Goal: Transaction & Acquisition: Purchase product/service

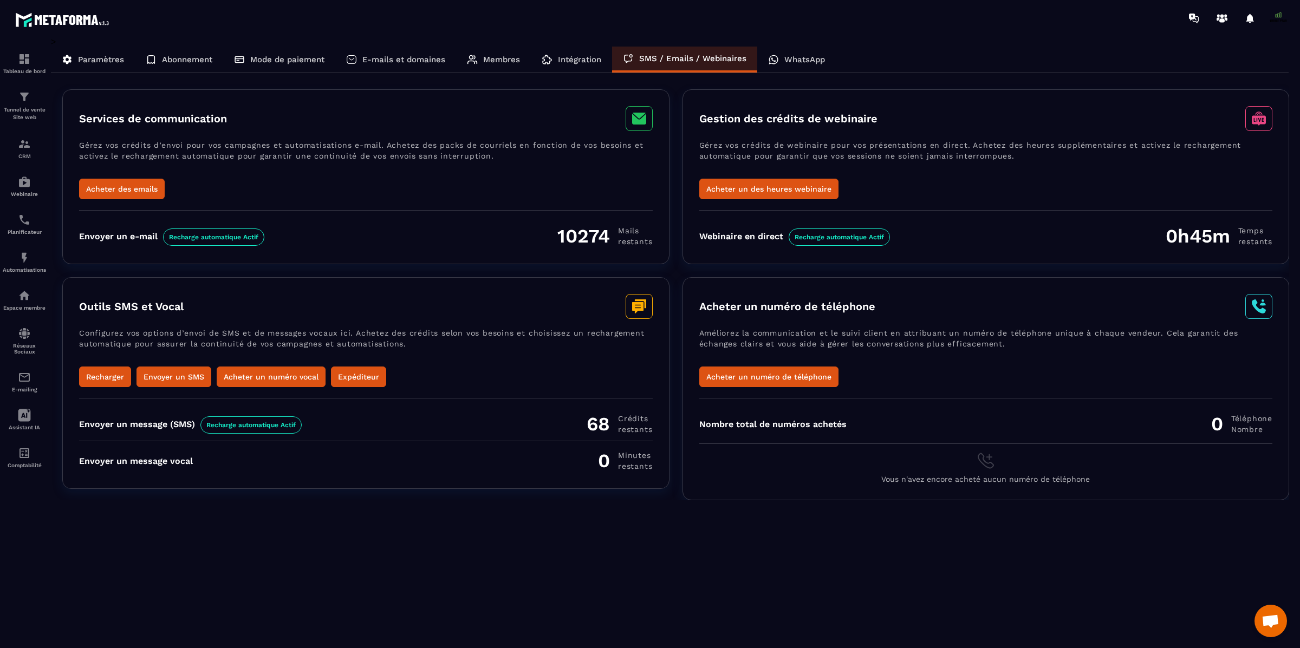
scroll to position [9298, 0]
click at [799, 190] on button "Acheter un des heures webinaire" at bounding box center [768, 189] width 139 height 21
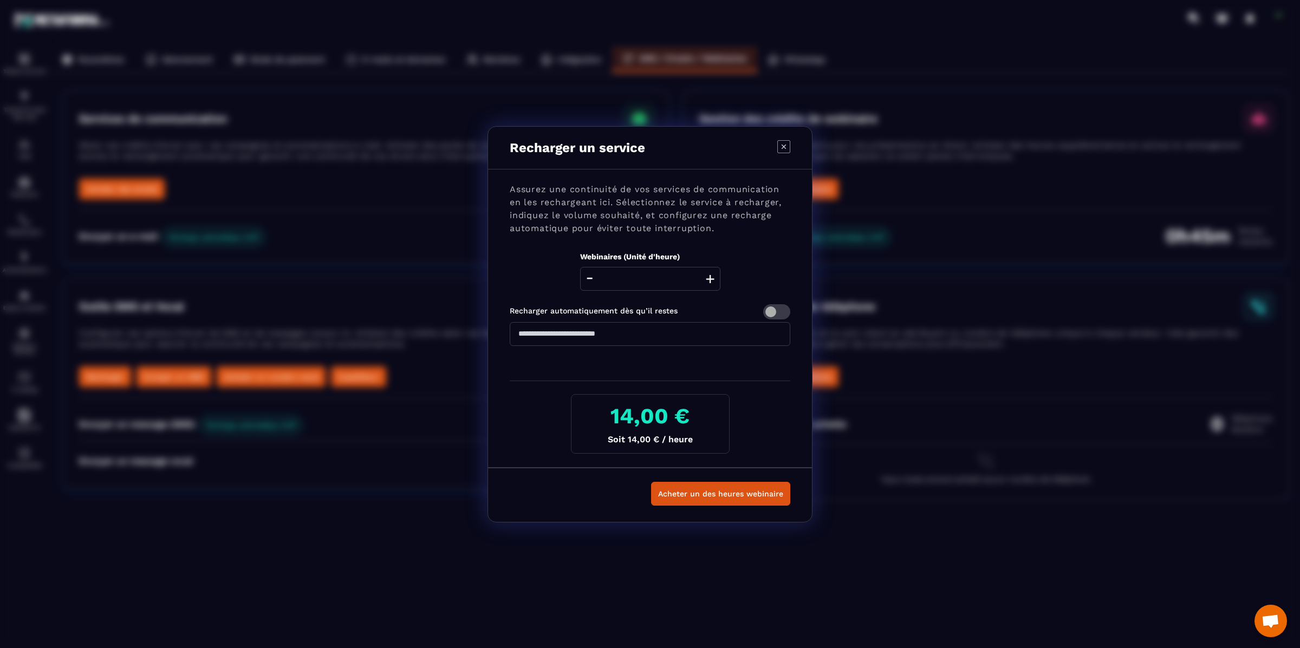
click at [774, 311] on span "Modal window" at bounding box center [776, 311] width 27 height 15
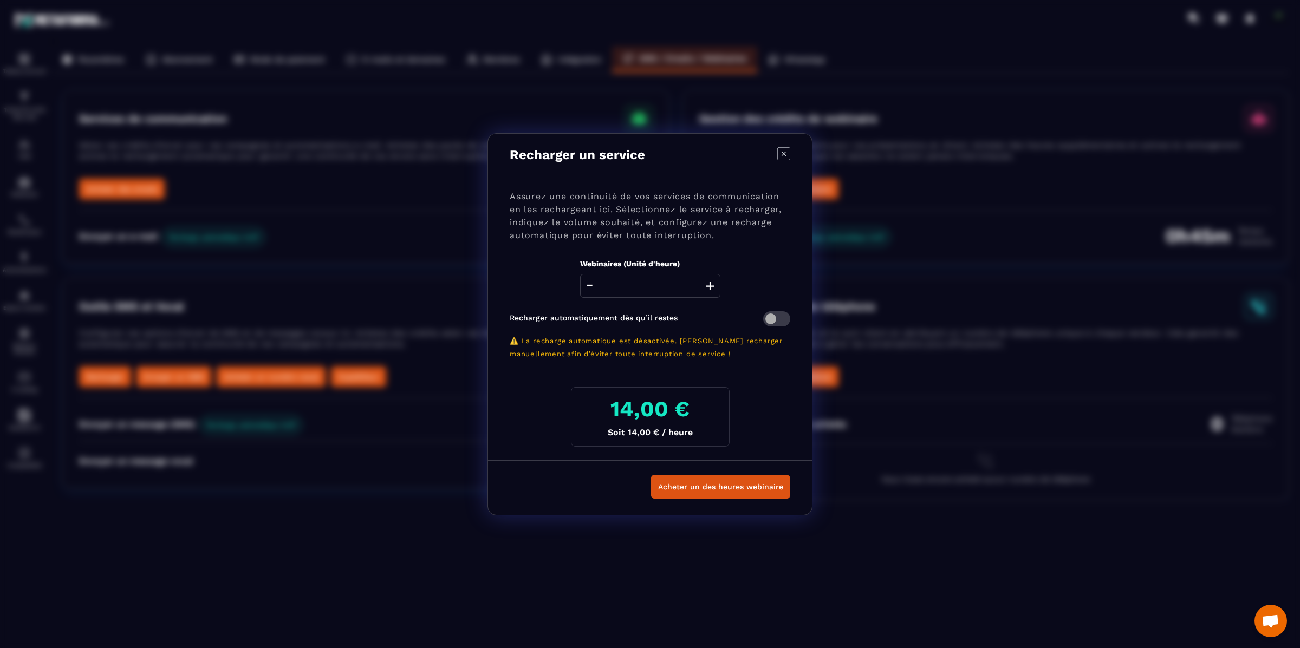
click at [707, 281] on button "+" at bounding box center [709, 286] width 15 height 24
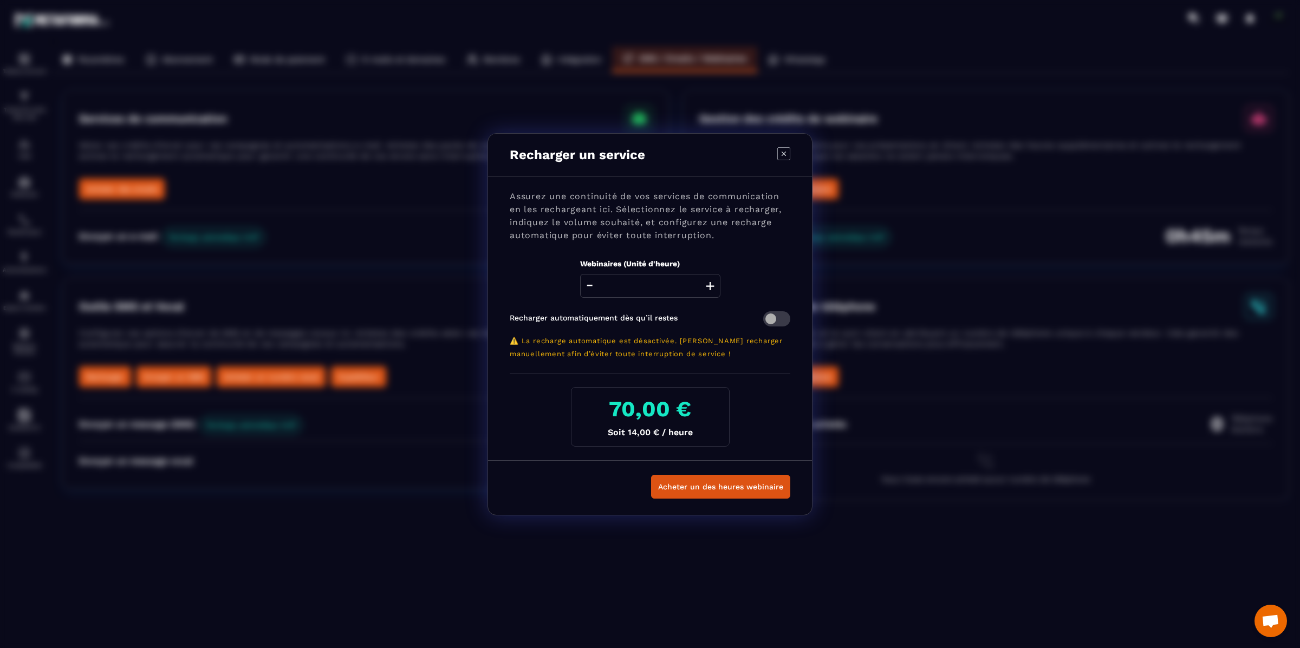
click at [707, 281] on button "+" at bounding box center [709, 286] width 15 height 24
click at [591, 285] on button "-" at bounding box center [590, 286] width 14 height 24
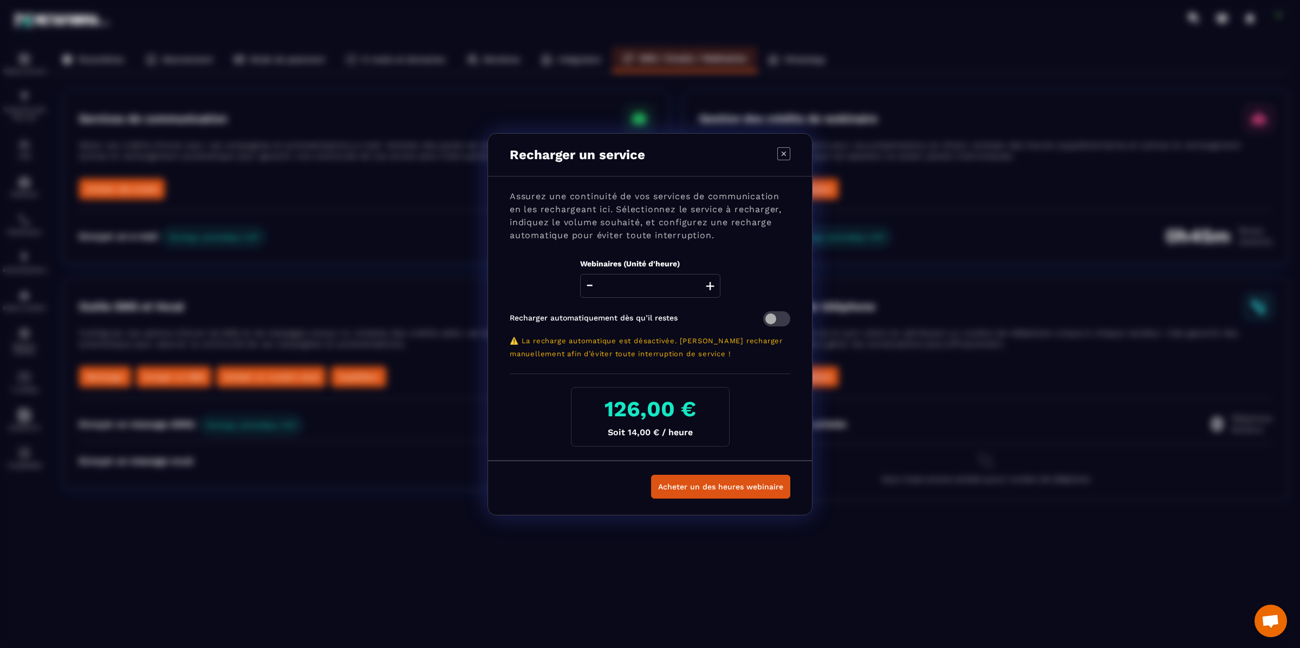
click at [591, 285] on button "-" at bounding box center [590, 286] width 14 height 24
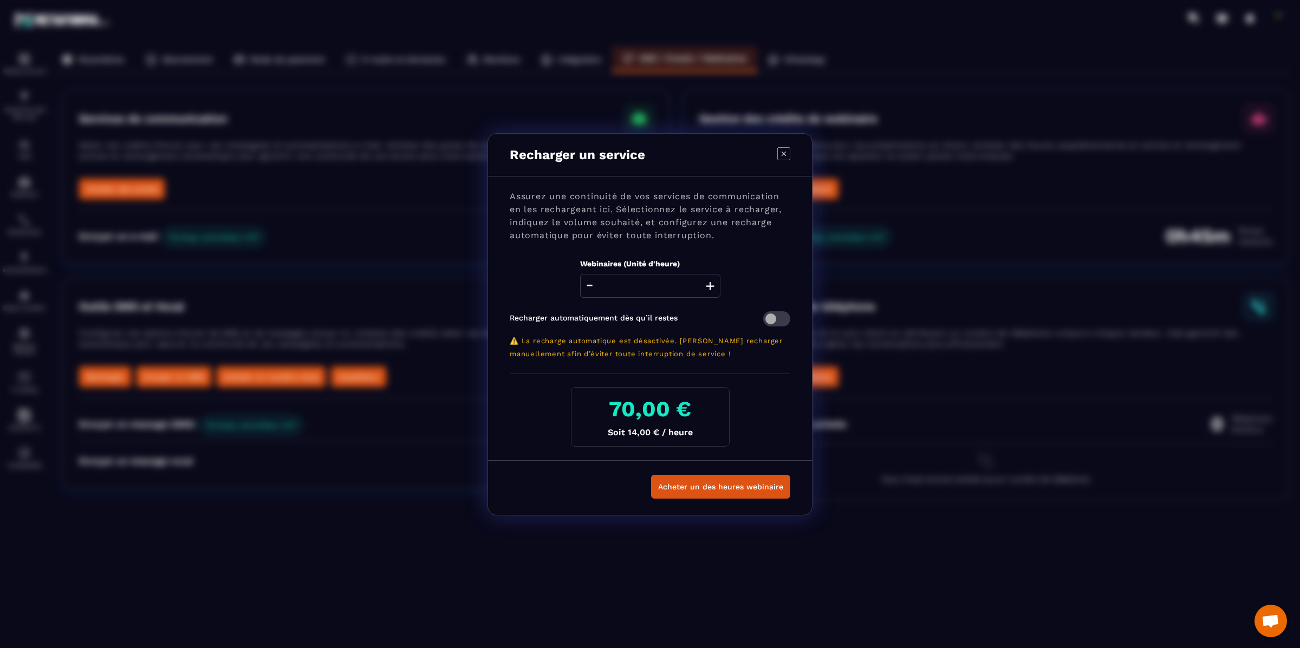
click at [591, 285] on button "-" at bounding box center [590, 286] width 14 height 24
type input "*"
click at [735, 487] on button "Acheter un des heures webinaire" at bounding box center [720, 487] width 139 height 24
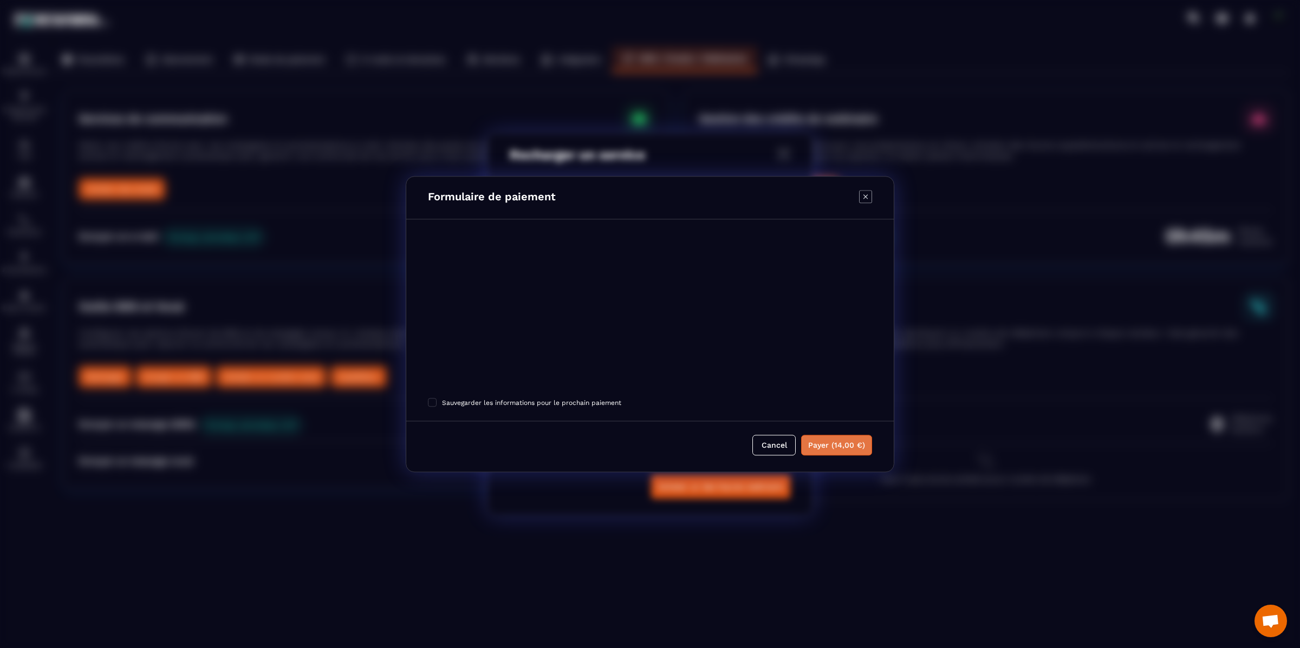
click at [833, 446] on button "Payer (14,00 €)" at bounding box center [836, 445] width 71 height 21
